Goal: Transaction & Acquisition: Purchase product/service

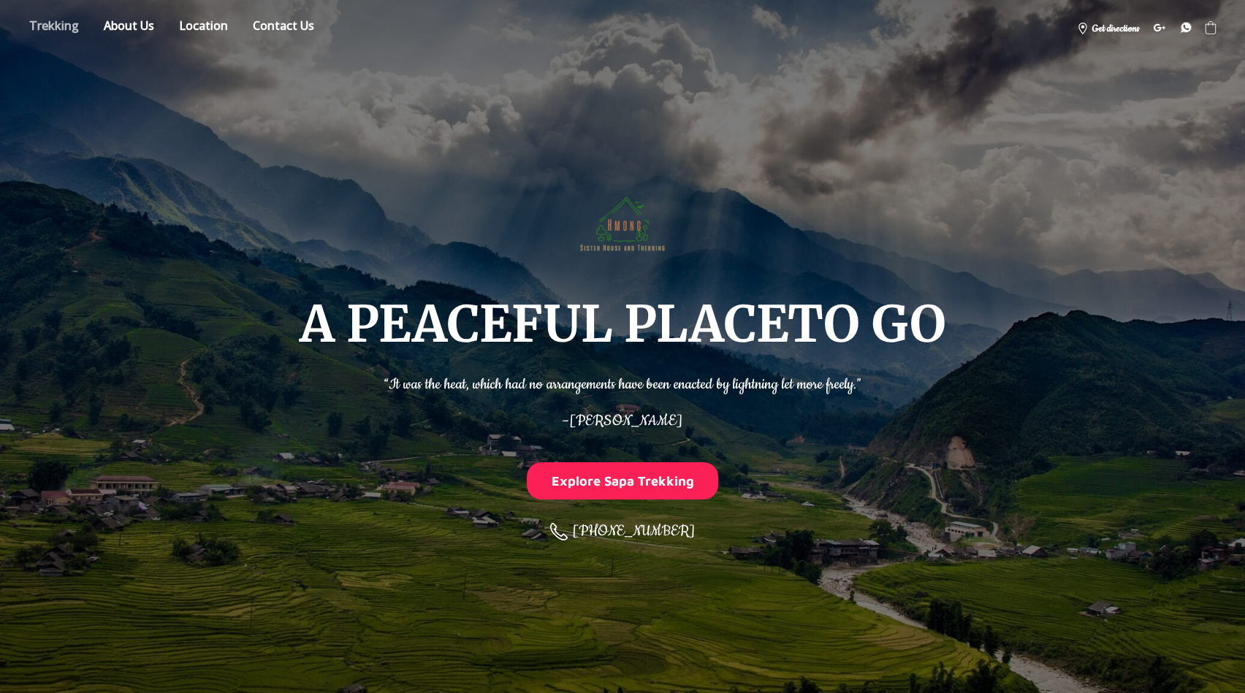
click at [49, 26] on link "Store" at bounding box center [54, 28] width 72 height 26
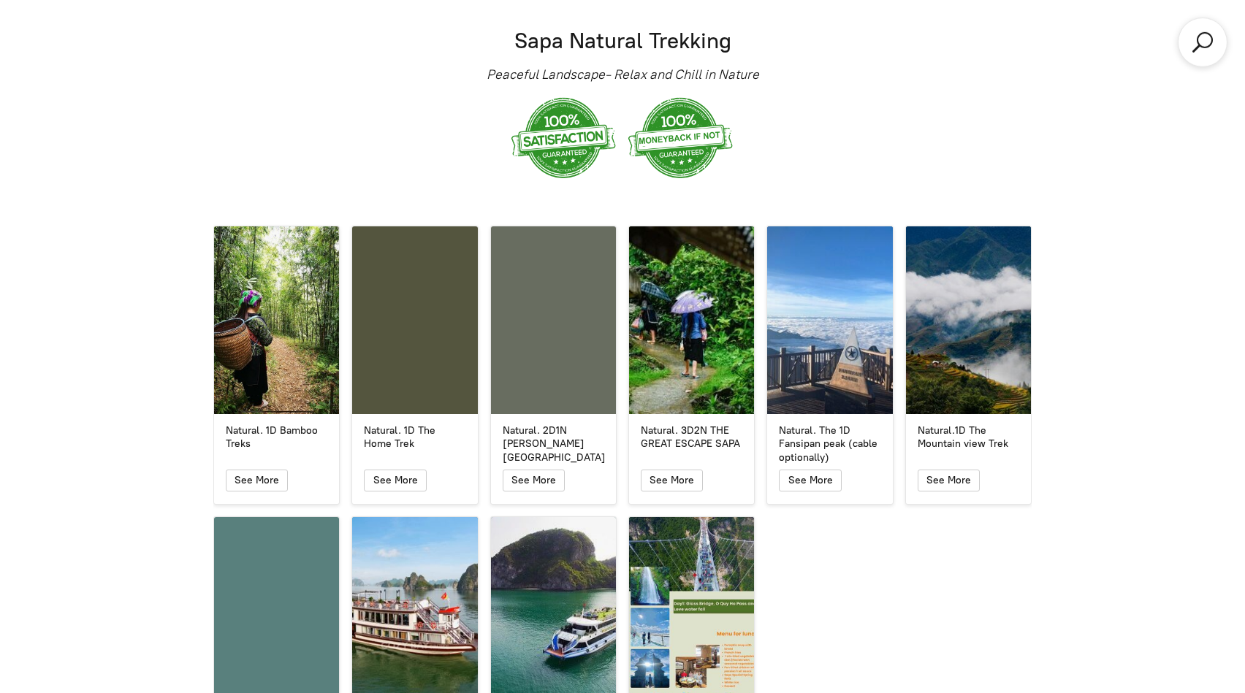
scroll to position [2545, 0]
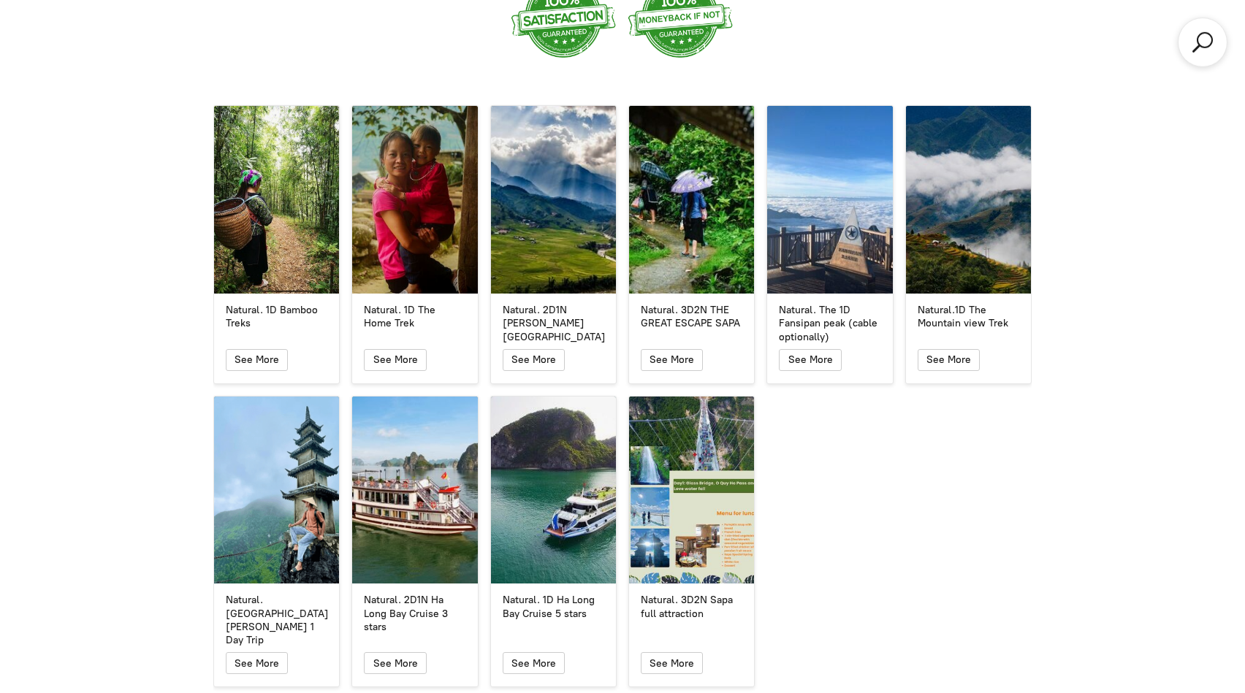
scroll to position [2707, 0]
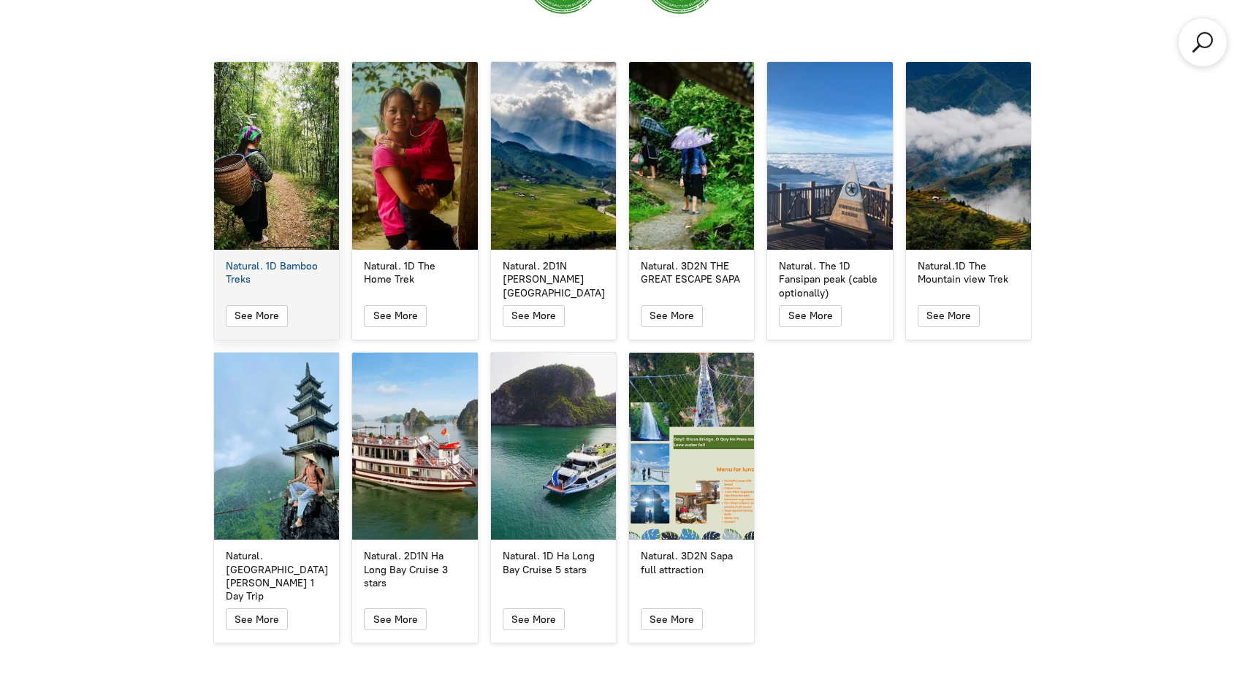
click at [293, 226] on div "Natural. 1D Bamboo Treks" at bounding box center [276, 156] width 125 height 188
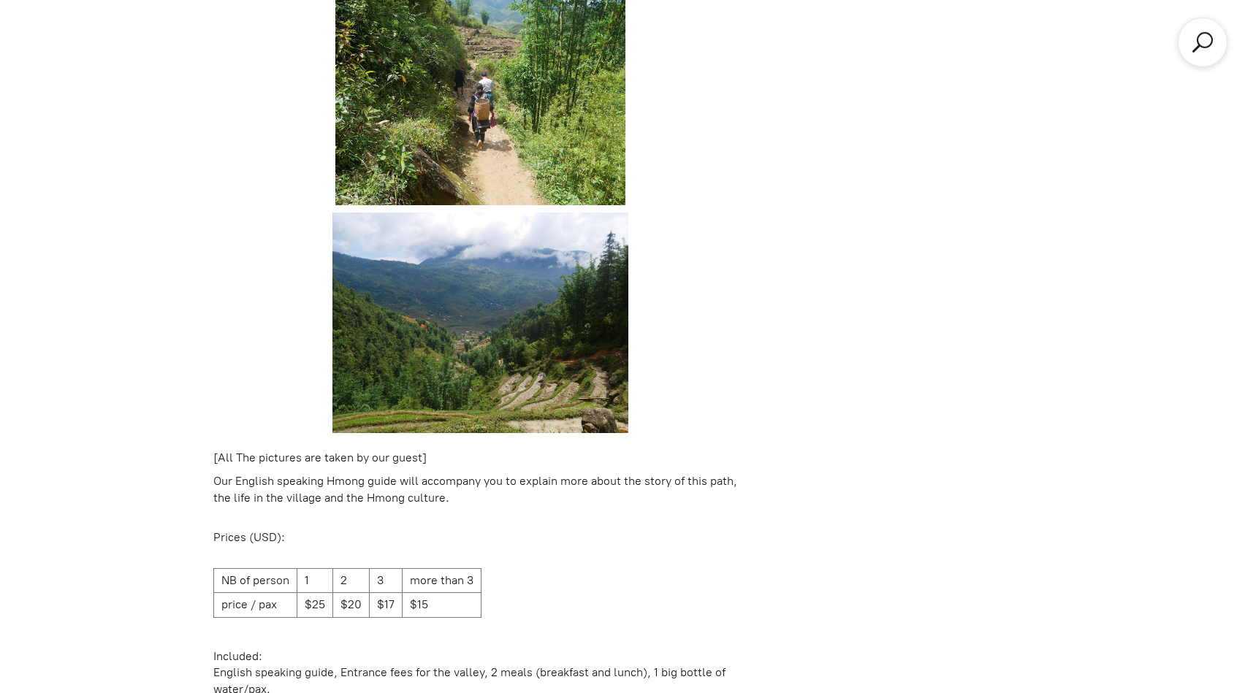
scroll to position [1785, 0]
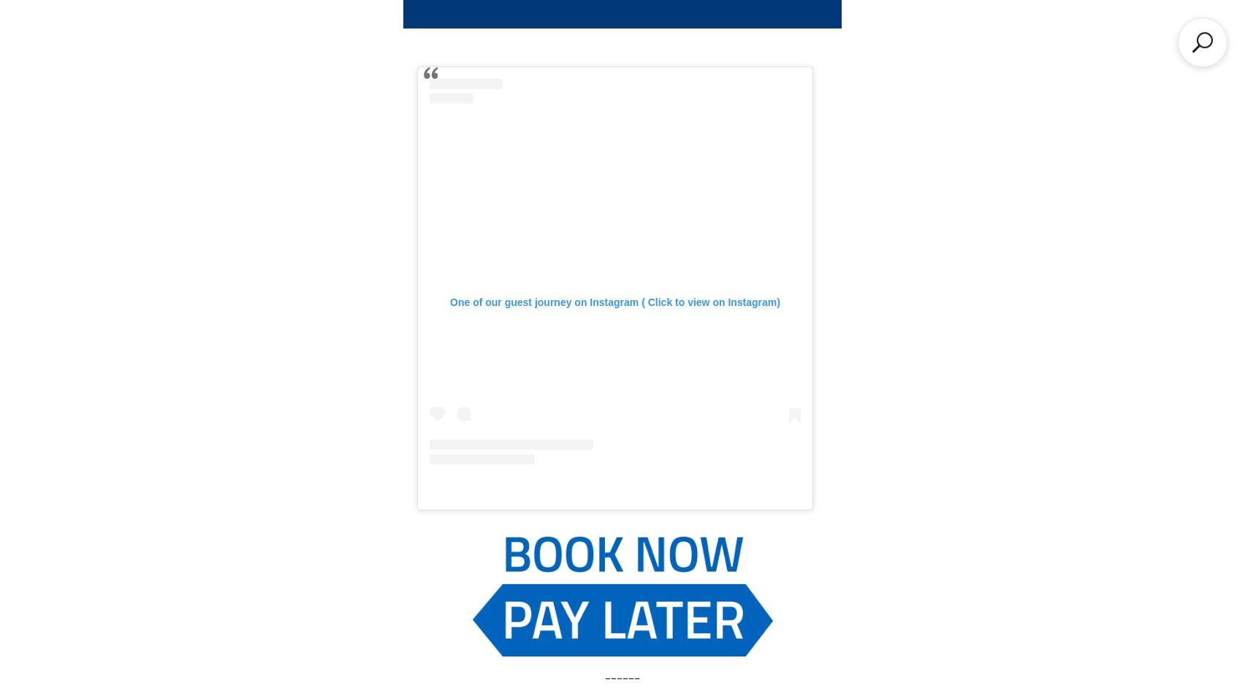
scroll to position [2707, 0]
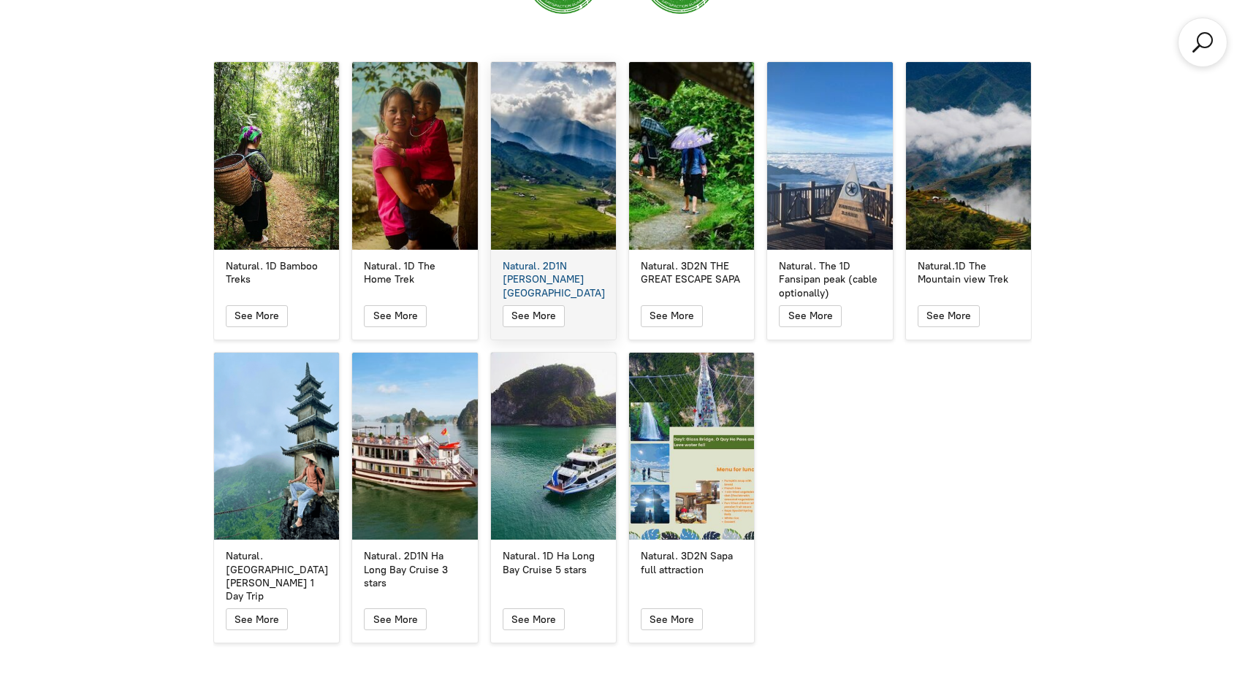
click at [585, 151] on div "Natural. 2D1N [PERSON_NAME][GEOGRAPHIC_DATA]" at bounding box center [553, 156] width 125 height 188
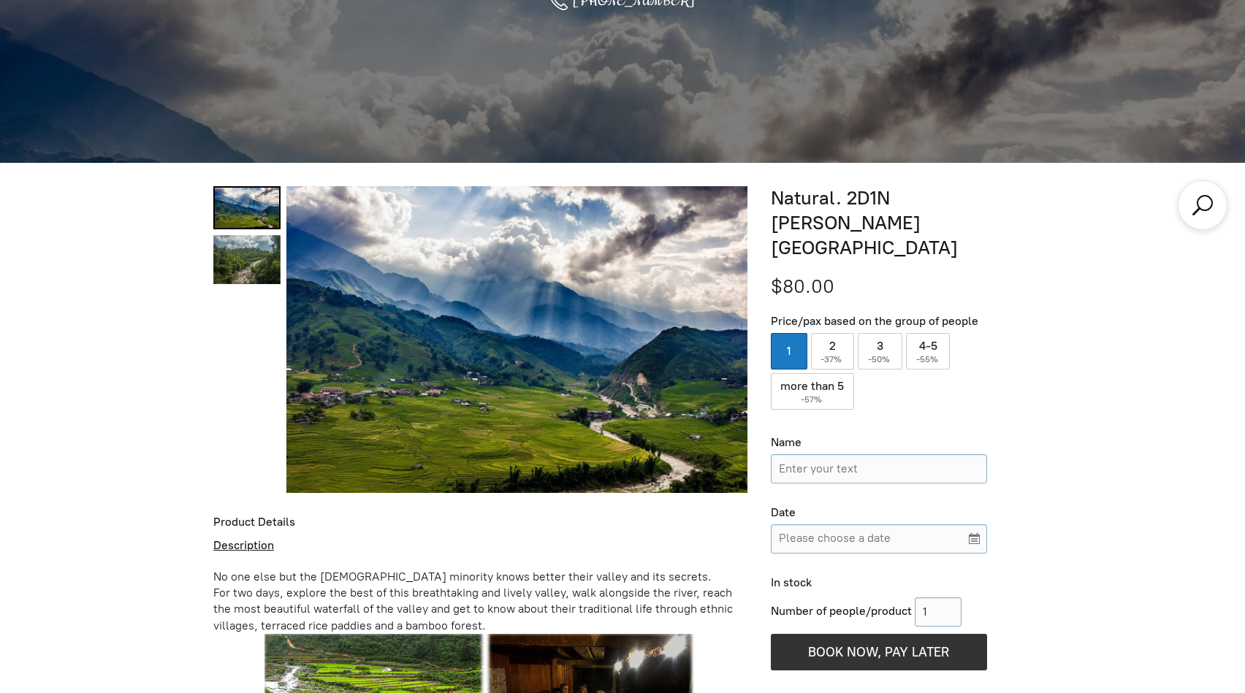
scroll to position [526, 0]
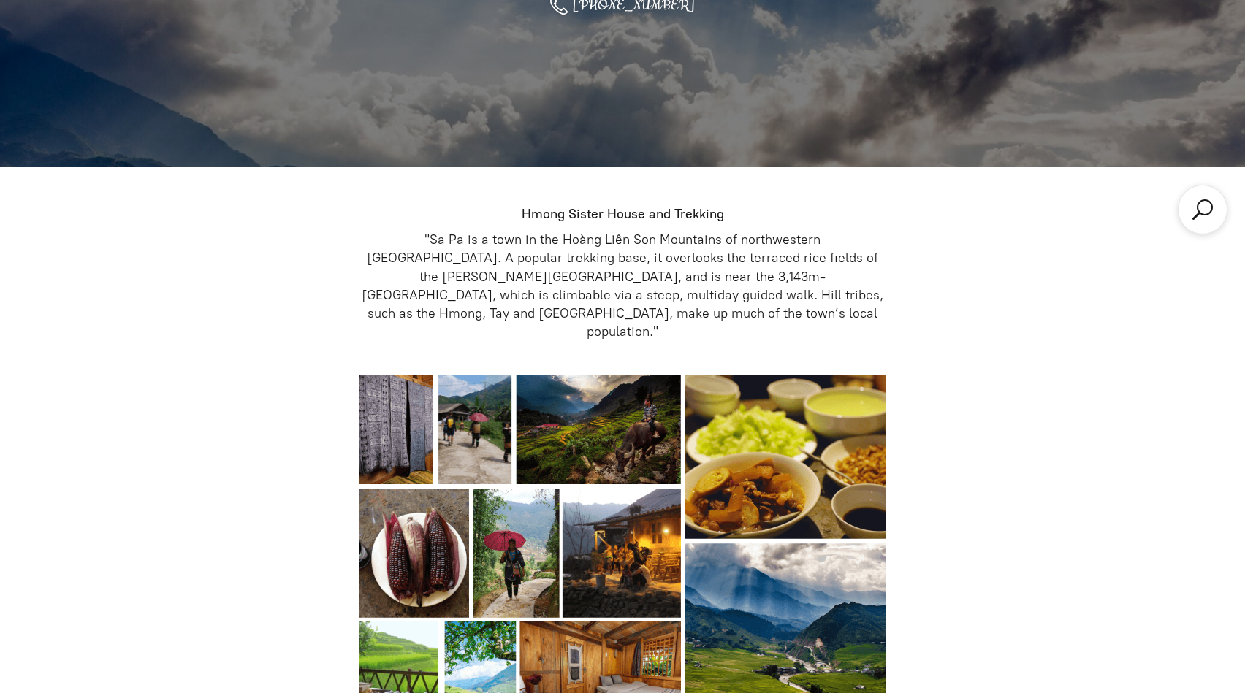
scroll to position [2707, 0]
